Goal: Information Seeking & Learning: Learn about a topic

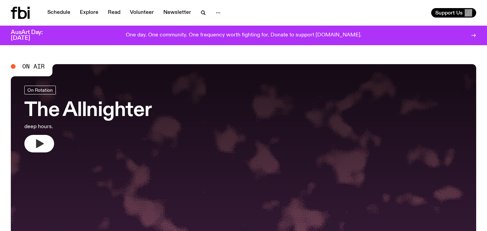
click at [43, 145] on icon "button" at bounding box center [39, 144] width 11 height 11
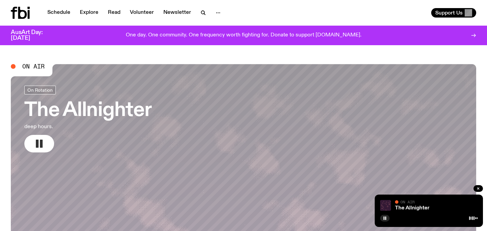
click at [112, 119] on h3 "The Allnighter" at bounding box center [87, 110] width 127 height 19
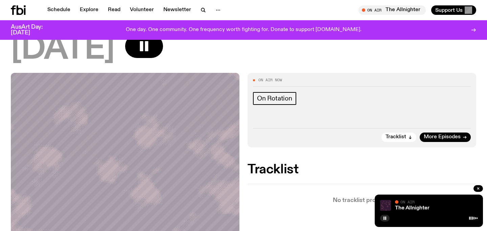
scroll to position [58, 0]
click at [401, 139] on span "Tracklist" at bounding box center [395, 137] width 21 height 5
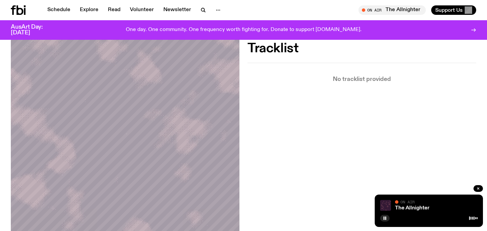
scroll to position [181, 0]
